Goal: Transaction & Acquisition: Obtain resource

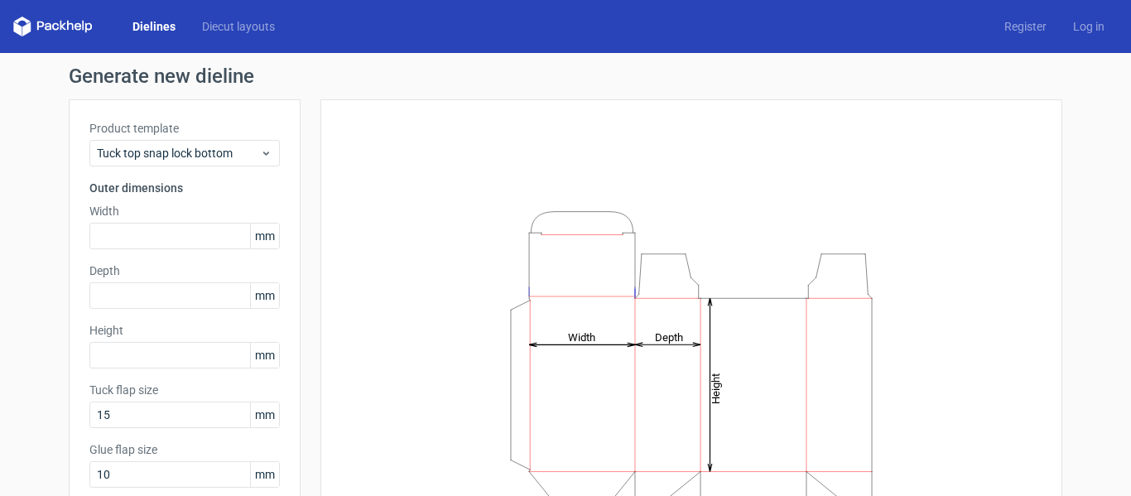
click at [244, 35] on div "Dielines Diecut layouts" at bounding box center [150, 27] width 275 height 20
click at [260, 24] on link "Diecut layouts" at bounding box center [238, 26] width 99 height 17
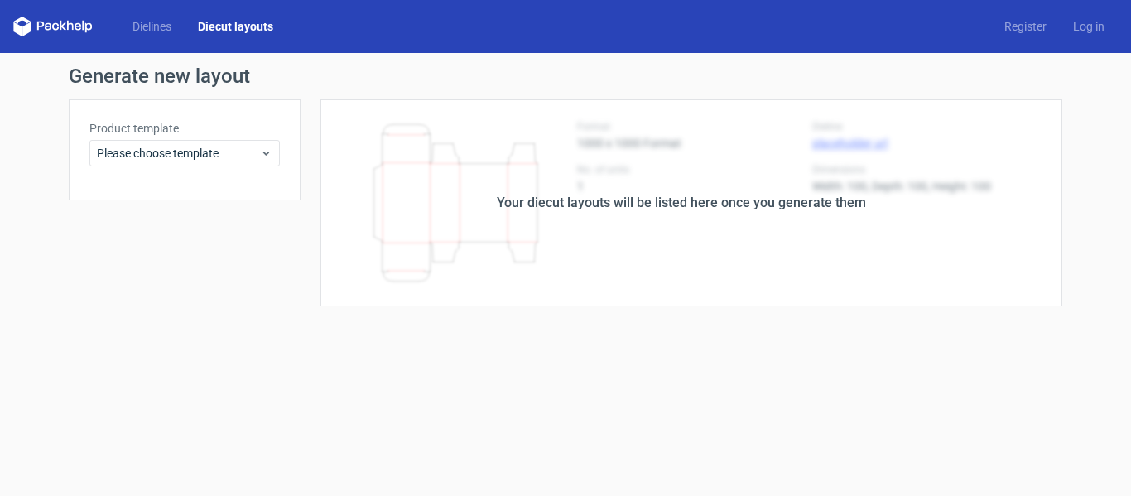
click at [161, 16] on div "Dielines Diecut layouts Register Log in" at bounding box center [565, 26] width 1131 height 53
click at [158, 20] on link "Dielines" at bounding box center [151, 26] width 65 height 17
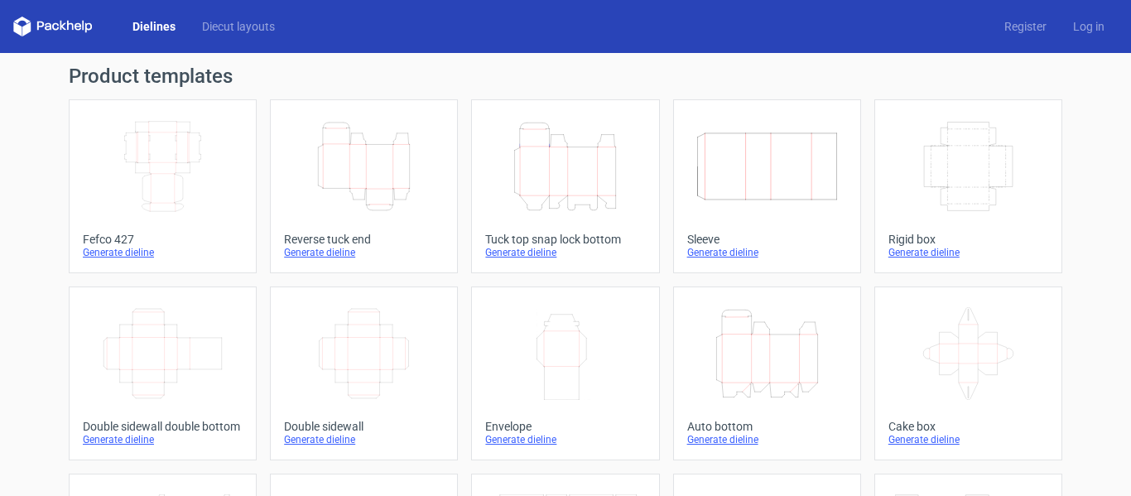
click at [587, 165] on icon "Height Depth Width" at bounding box center [565, 166] width 147 height 93
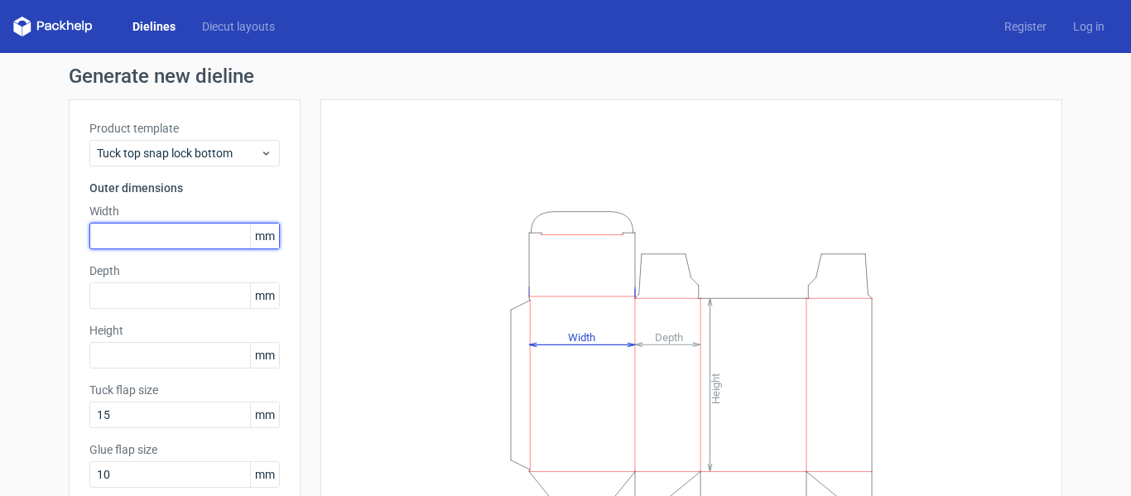
click at [214, 234] on input "text" at bounding box center [184, 236] width 190 height 26
type input "235"
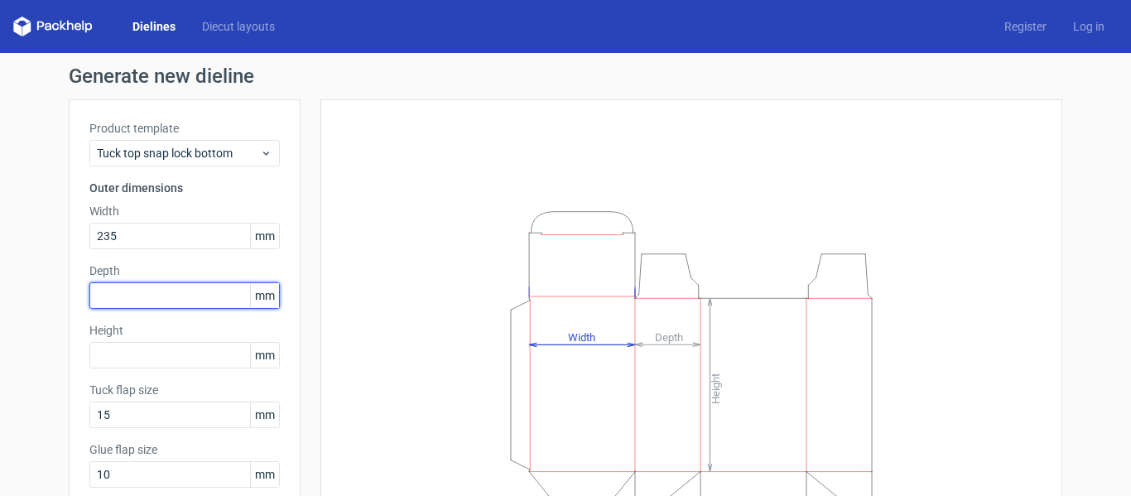
click at [127, 290] on input "text" at bounding box center [184, 295] width 190 height 26
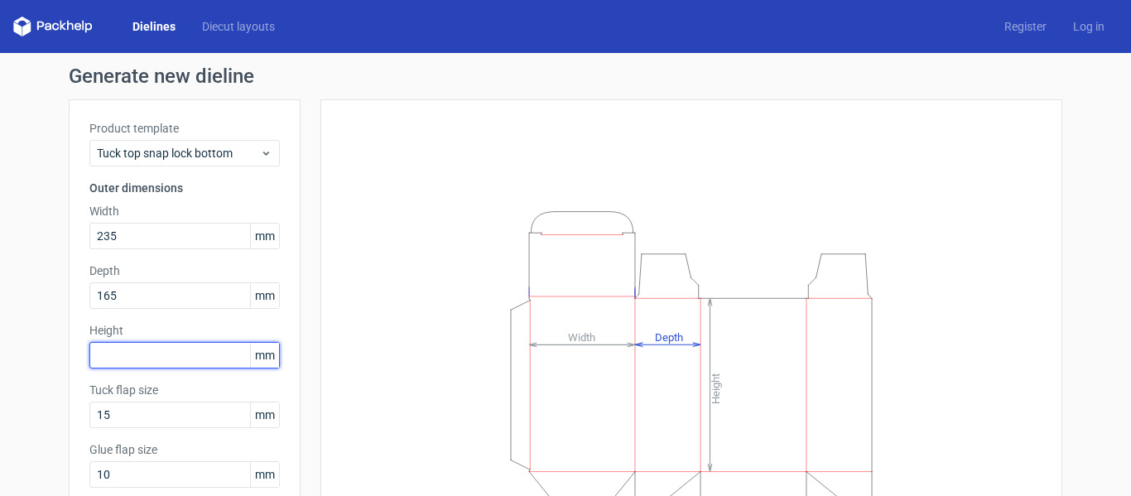
click at [113, 349] on input "text" at bounding box center [184, 355] width 190 height 26
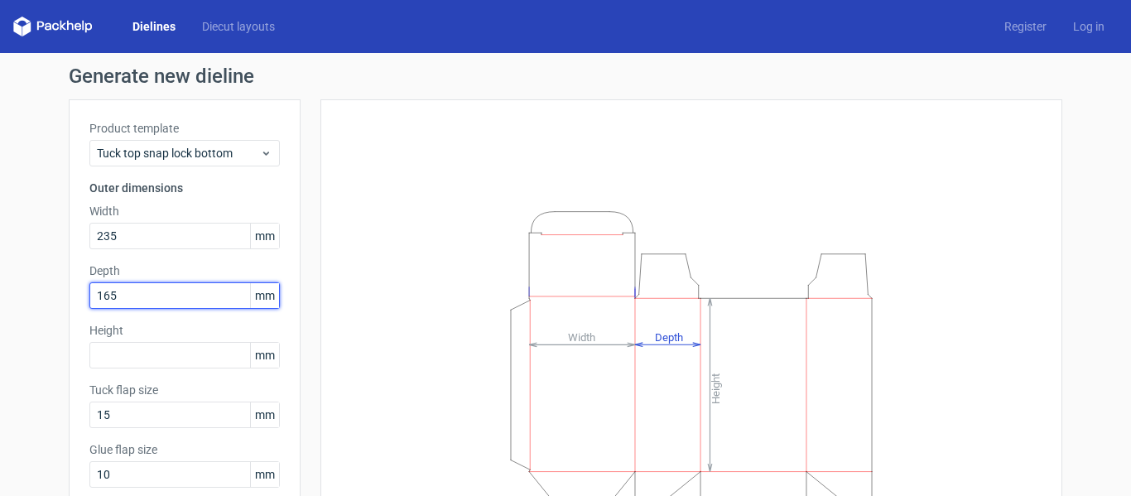
drag, startPoint x: 134, startPoint y: 303, endPoint x: 78, endPoint y: 301, distance: 56.3
click at [78, 301] on div "Product template Tuck top snap lock bottom Outer dimensions Width 235 mm Depth …" at bounding box center [185, 340] width 232 height 482
type input "180"
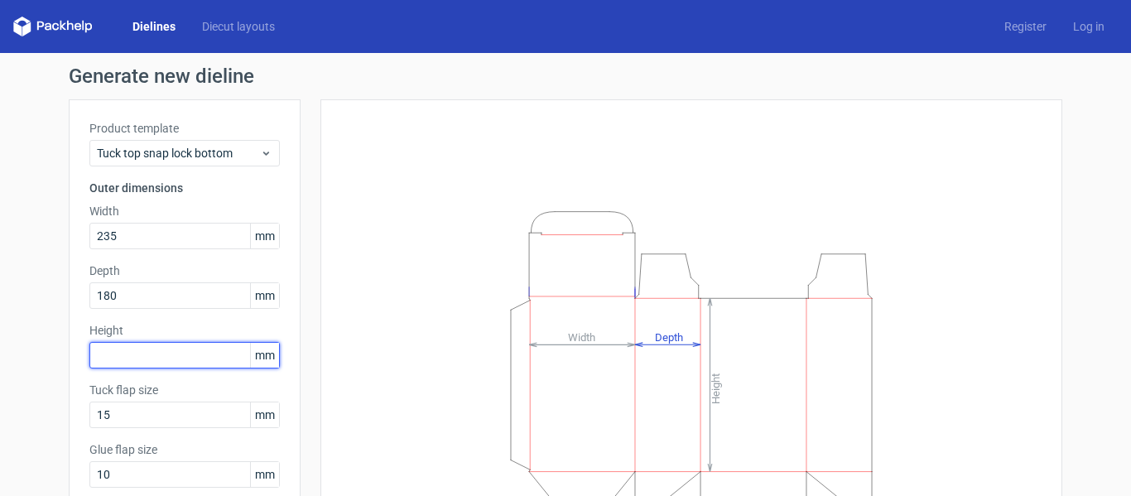
click at [114, 354] on input "text" at bounding box center [184, 355] width 190 height 26
type input "165"
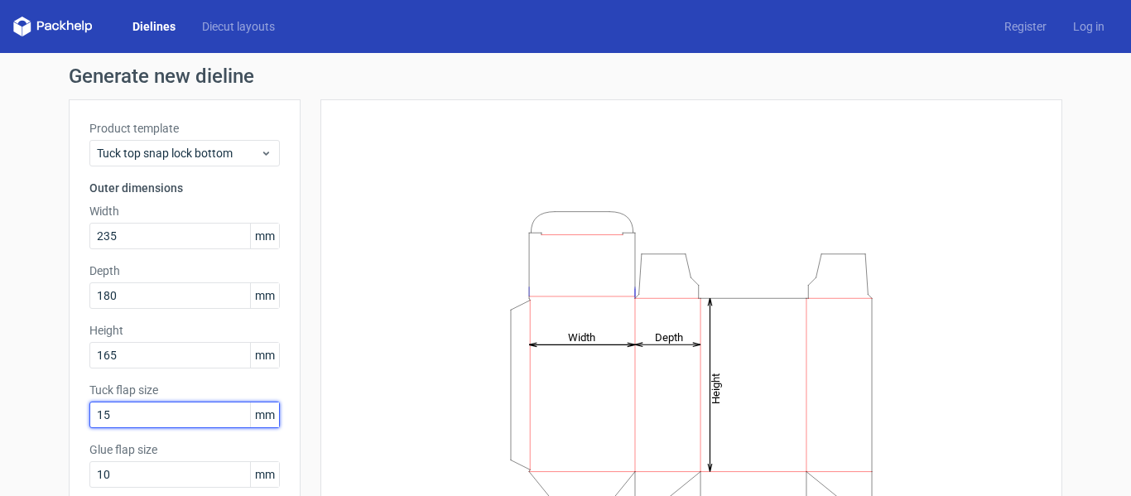
click at [131, 412] on input "15" at bounding box center [184, 414] width 190 height 26
drag, startPoint x: 135, startPoint y: 411, endPoint x: 49, endPoint y: 423, distance: 86.9
click at [49, 423] on div "Generate new dieline Product template Tuck top snap lock bottom Outer dimension…" at bounding box center [565, 350] width 1131 height 595
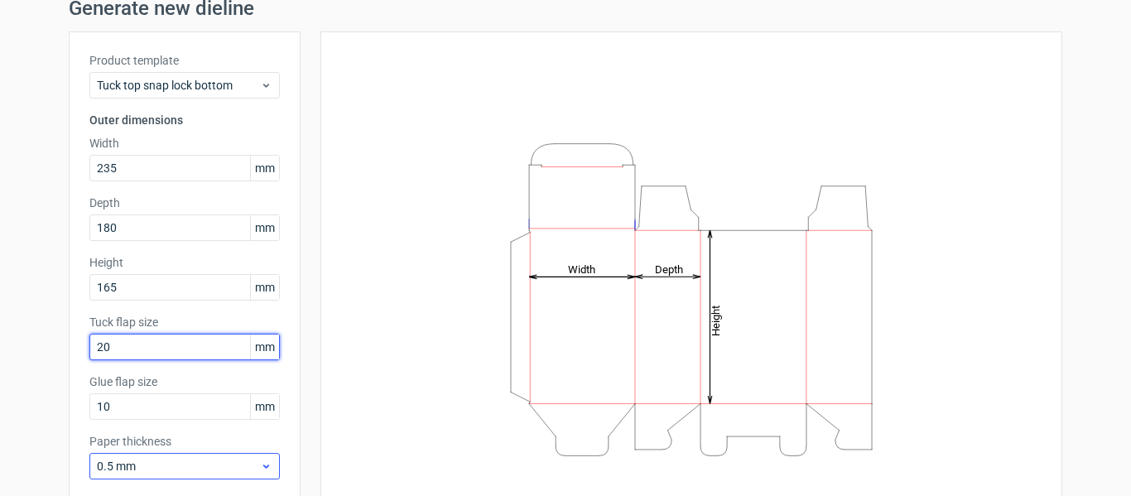
scroll to position [152, 0]
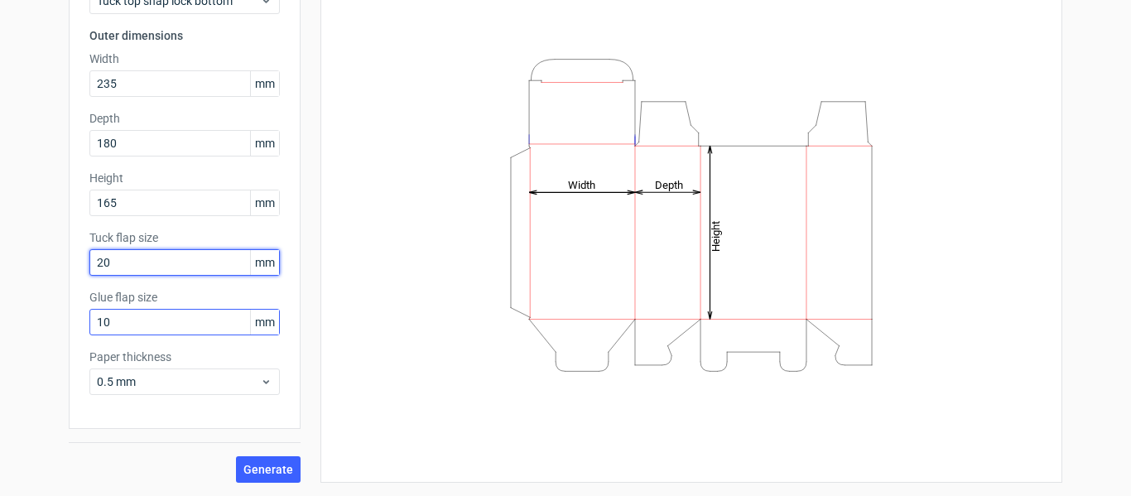
type input "20"
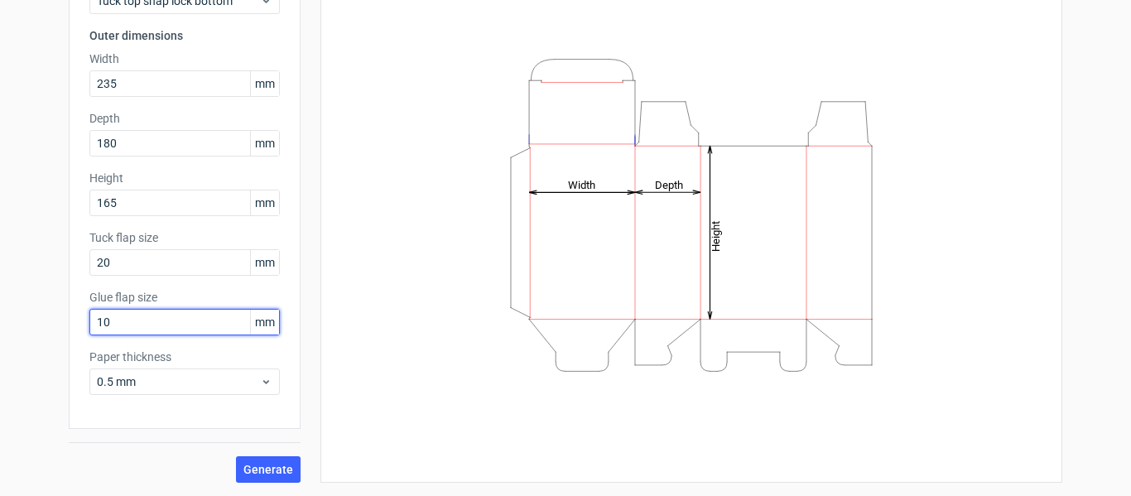
drag, startPoint x: 190, startPoint y: 325, endPoint x: 78, endPoint y: 339, distance: 112.6
click at [78, 339] on div "Product template Tuck top snap lock bottom Outer dimensions Width 235 mm Depth …" at bounding box center [185, 188] width 232 height 482
type input "20"
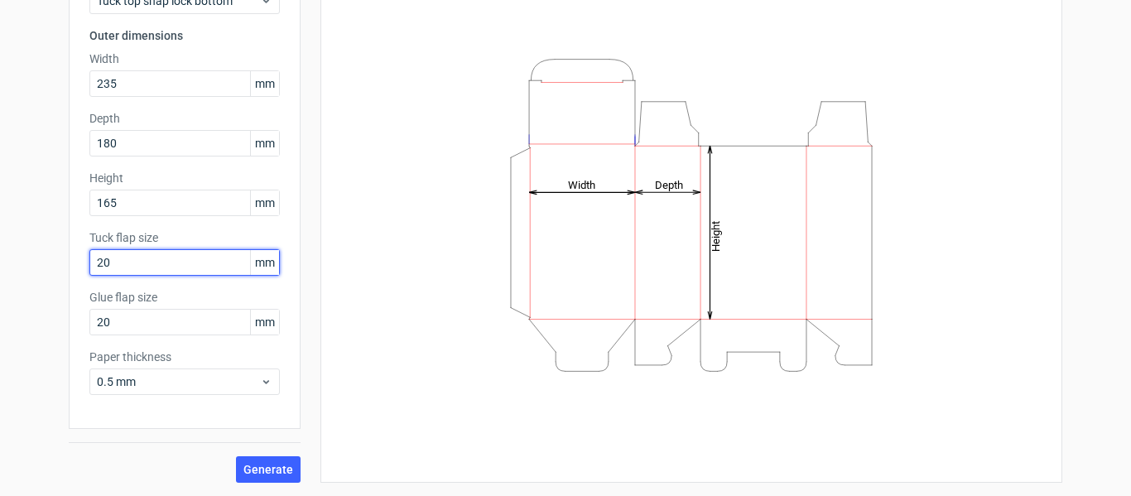
click at [145, 270] on input "20" at bounding box center [184, 262] width 190 height 26
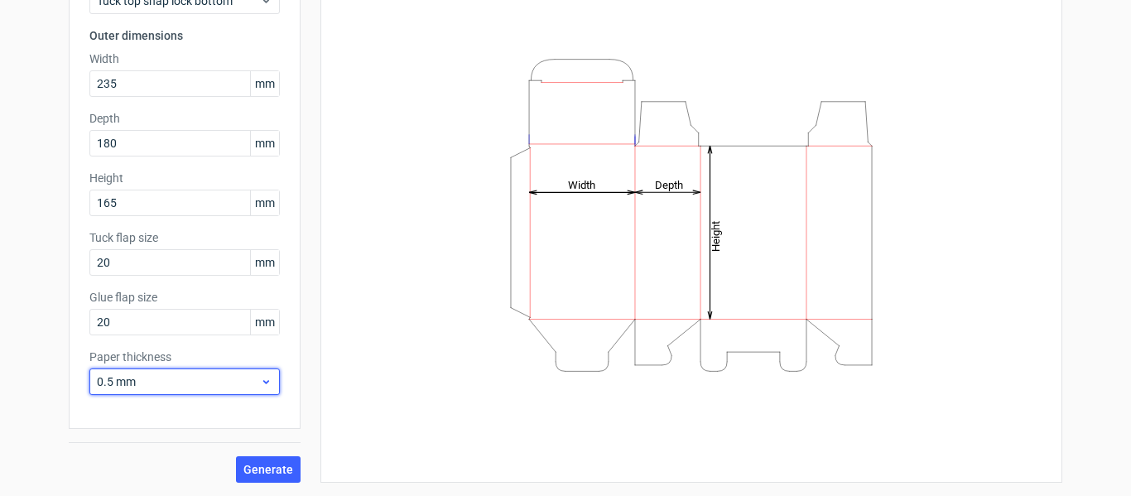
click at [162, 384] on span "0.5 mm" at bounding box center [178, 381] width 163 height 17
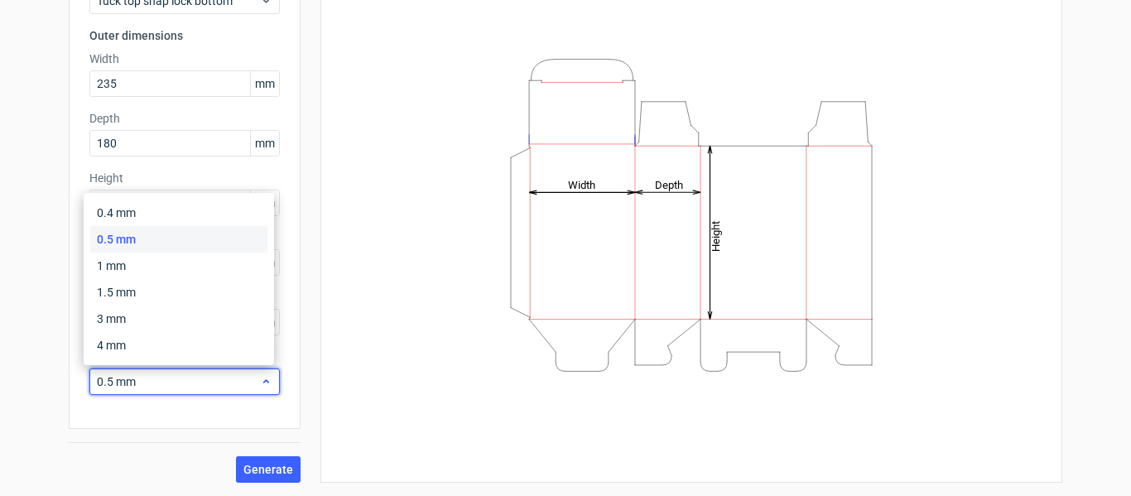
click at [162, 384] on span "0.5 mm" at bounding box center [178, 381] width 163 height 17
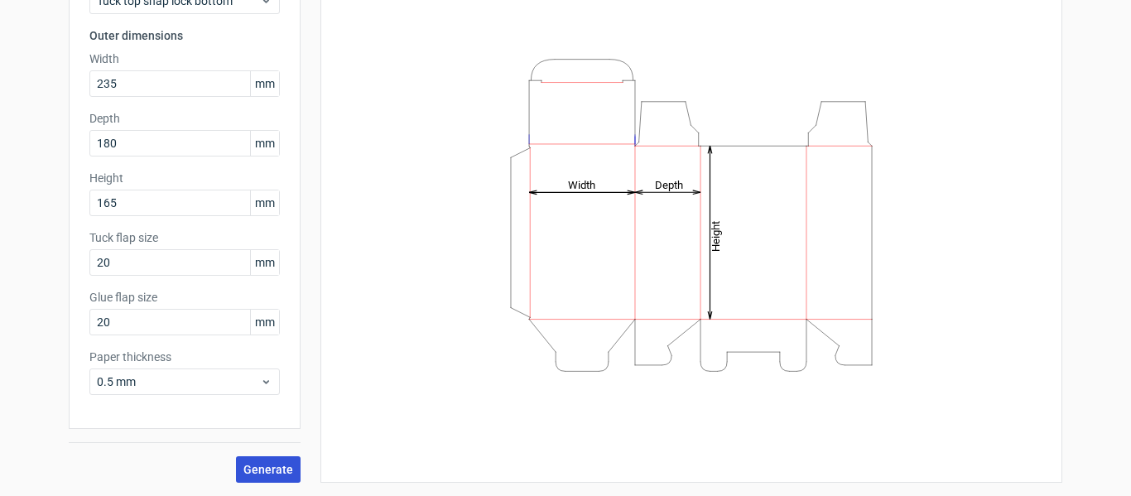
click at [276, 468] on span "Generate" at bounding box center [268, 470] width 50 height 12
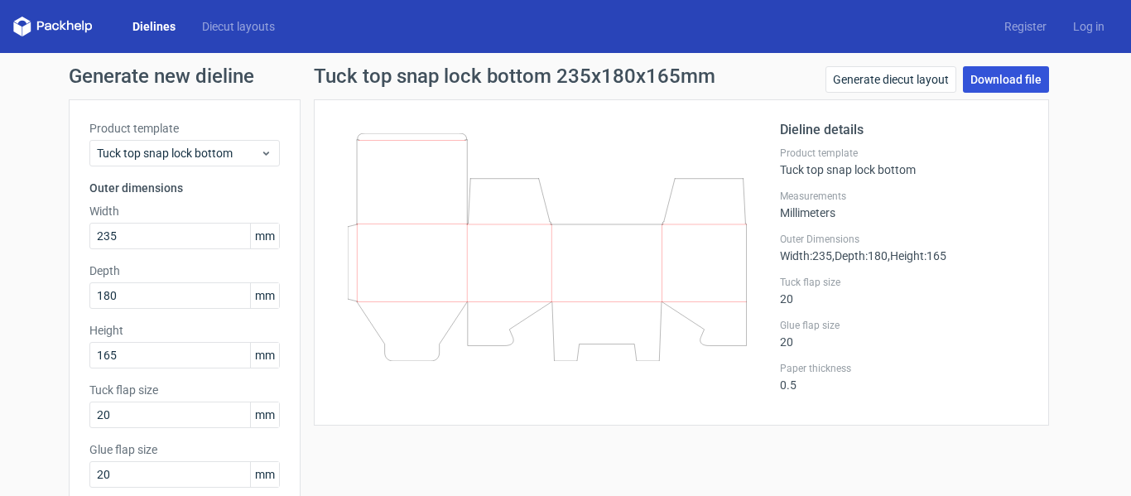
click at [1000, 73] on link "Download file" at bounding box center [1006, 79] width 86 height 26
click at [232, 30] on link "Diecut layouts" at bounding box center [238, 26] width 99 height 17
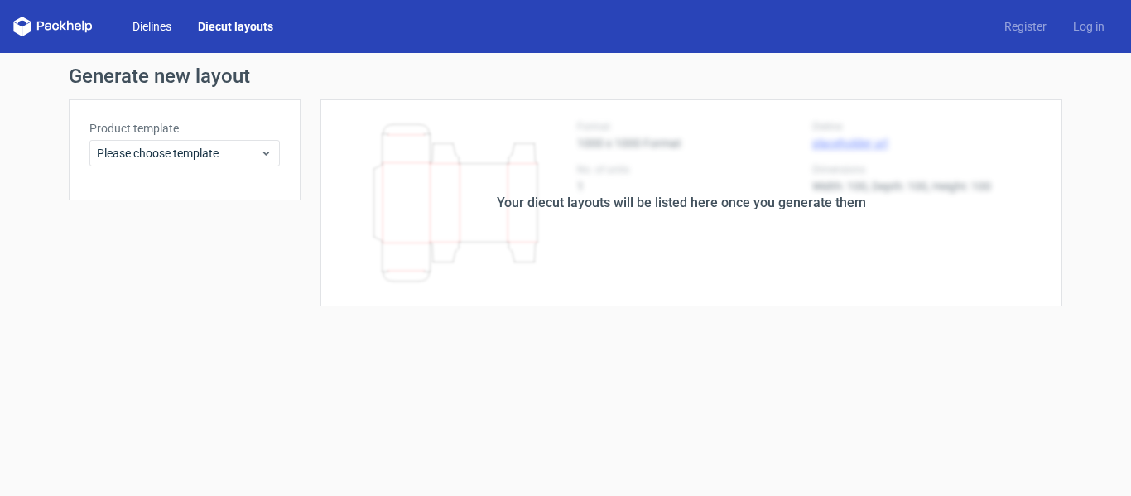
click at [160, 28] on link "Dielines" at bounding box center [151, 26] width 65 height 17
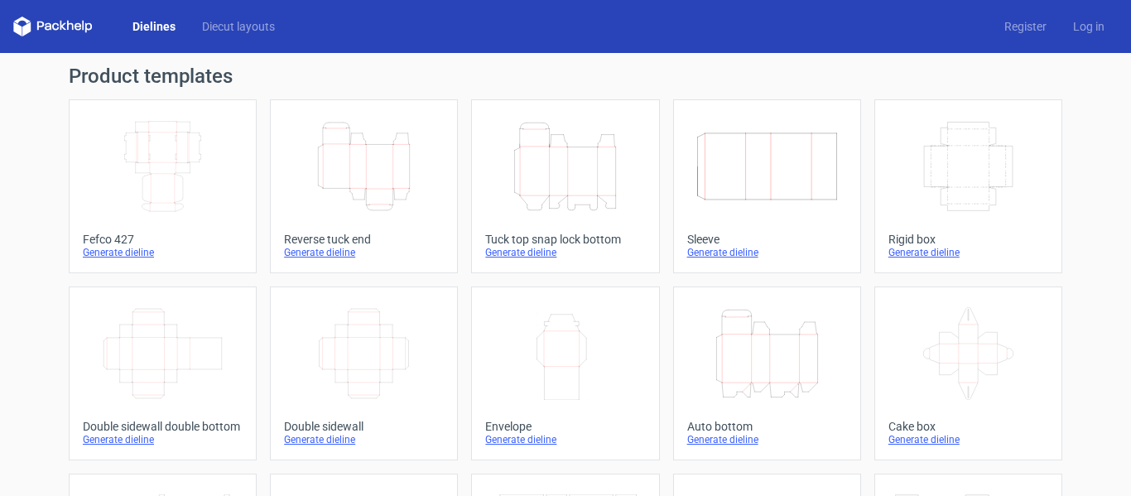
click at [562, 170] on icon "Height Depth Width" at bounding box center [565, 166] width 147 height 93
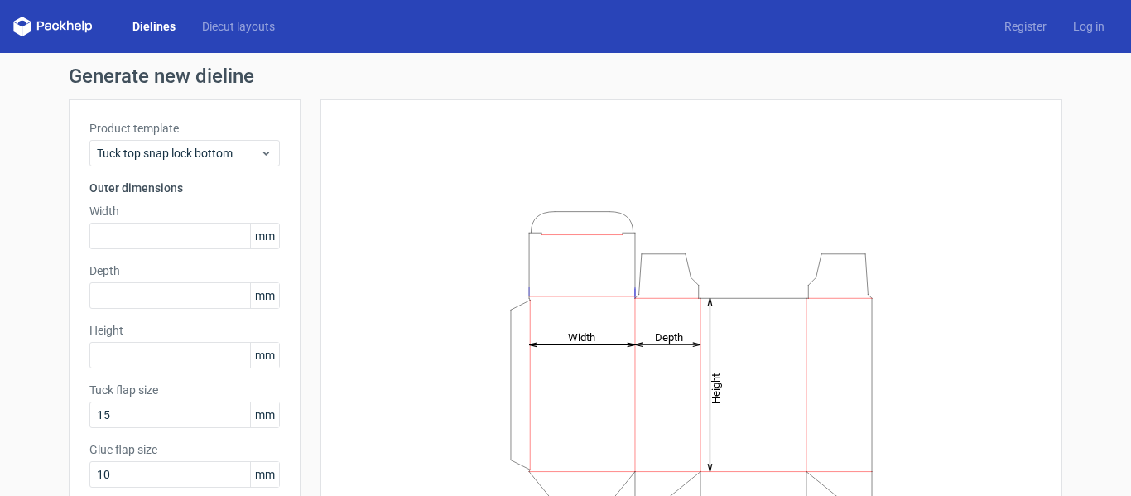
scroll to position [83, 0]
